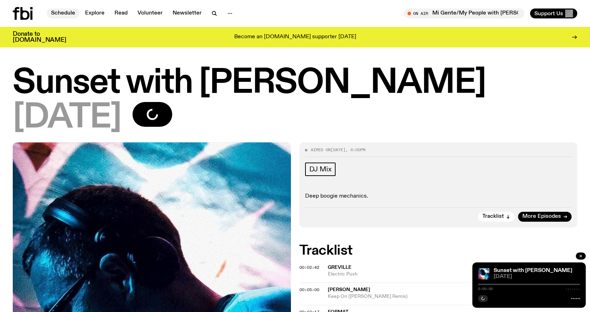
click at [67, 11] on link "Schedule" at bounding box center [63, 14] width 33 height 10
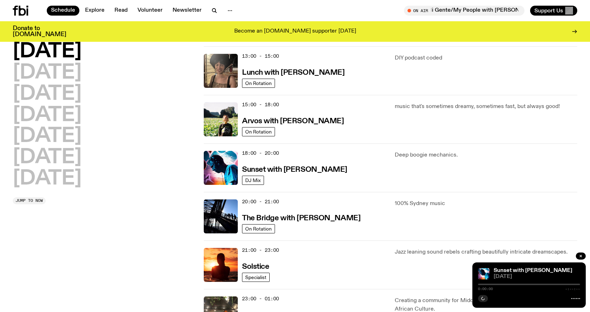
scroll to position [210, 0]
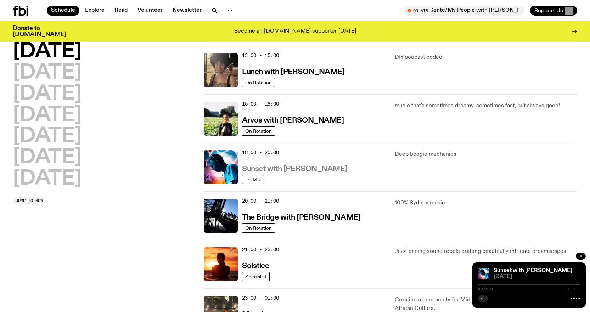
click at [288, 169] on h3 "Sunset with [PERSON_NAME]" at bounding box center [294, 169] width 105 height 7
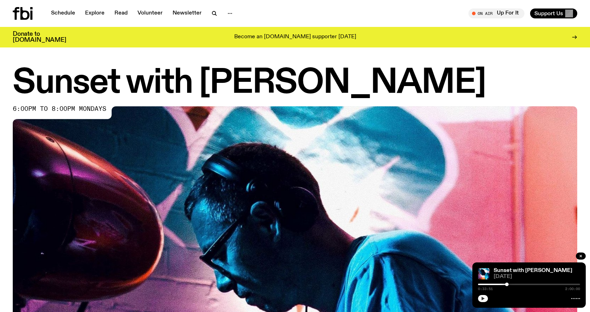
click at [481, 299] on button "button" at bounding box center [483, 298] width 10 height 7
click at [514, 284] on div at bounding box center [529, 284] width 102 height 1
click at [488, 298] on button "button" at bounding box center [483, 298] width 10 height 7
click at [486, 299] on button "button" at bounding box center [483, 298] width 10 height 7
